Goal: Submit feedback/report problem

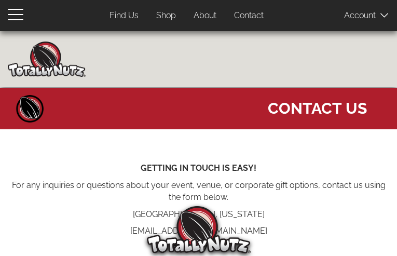
type input "wXYCefXVZ"
type input "iqequlibeze966@gmail.com"
type input "4288509716"
